Goal: Task Accomplishment & Management: Use online tool/utility

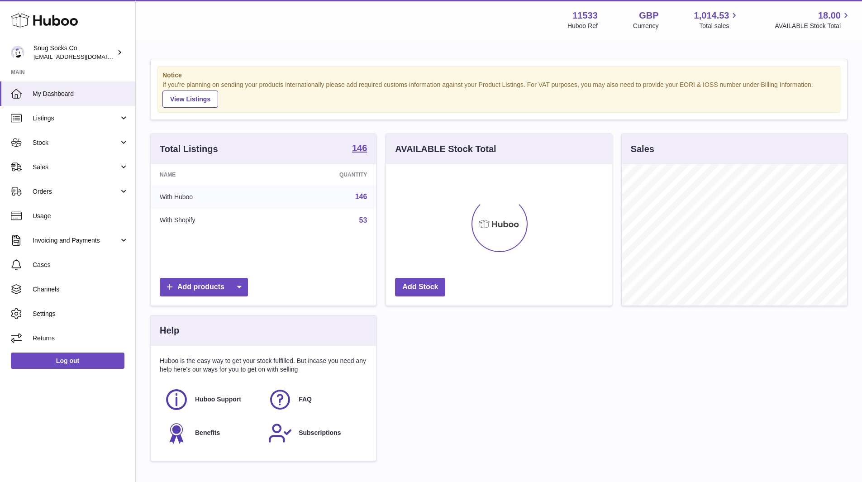
scroll to position [141, 226]
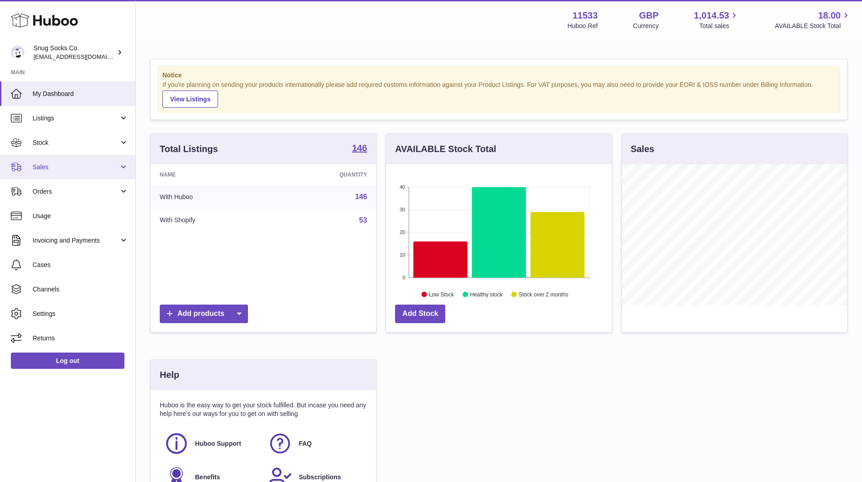
click at [52, 167] on span "Sales" at bounding box center [76, 167] width 86 height 9
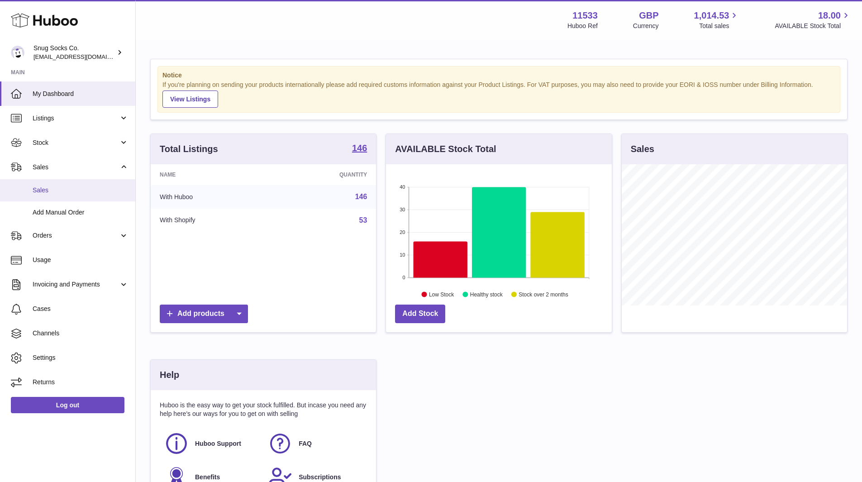
click at [48, 191] on span "Sales" at bounding box center [81, 190] width 96 height 9
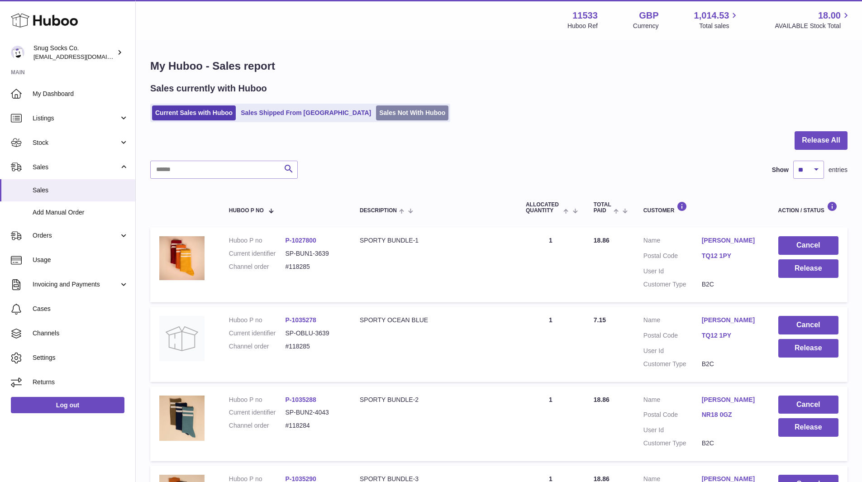
click at [376, 106] on link "Sales Not With Huboo" at bounding box center [412, 112] width 72 height 15
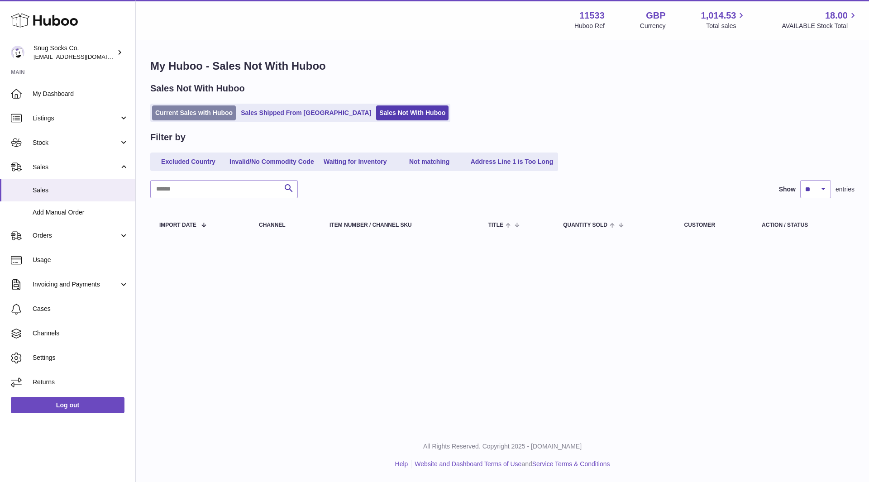
click at [182, 110] on link "Current Sales with Huboo" at bounding box center [194, 112] width 84 height 15
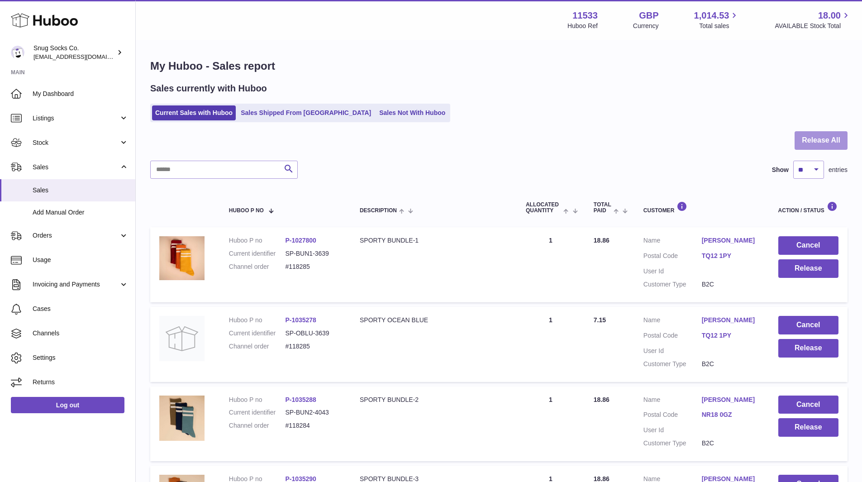
click at [816, 144] on button "Release All" at bounding box center [821, 140] width 53 height 19
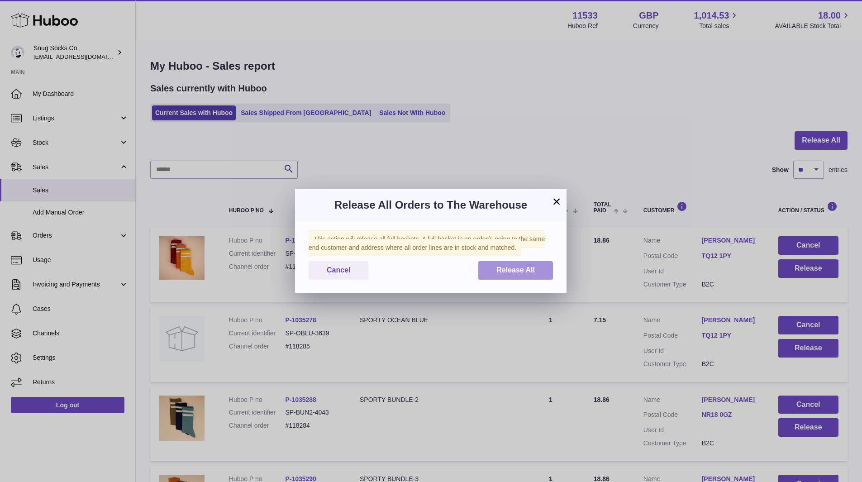
click at [508, 274] on span "Release All" at bounding box center [516, 270] width 38 height 8
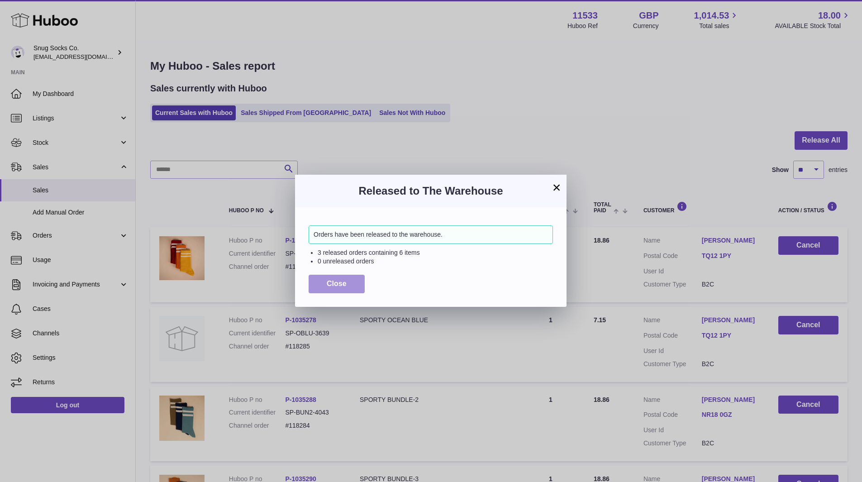
click at [341, 287] on span "Close" at bounding box center [337, 284] width 20 height 8
